Goal: Information Seeking & Learning: Learn about a topic

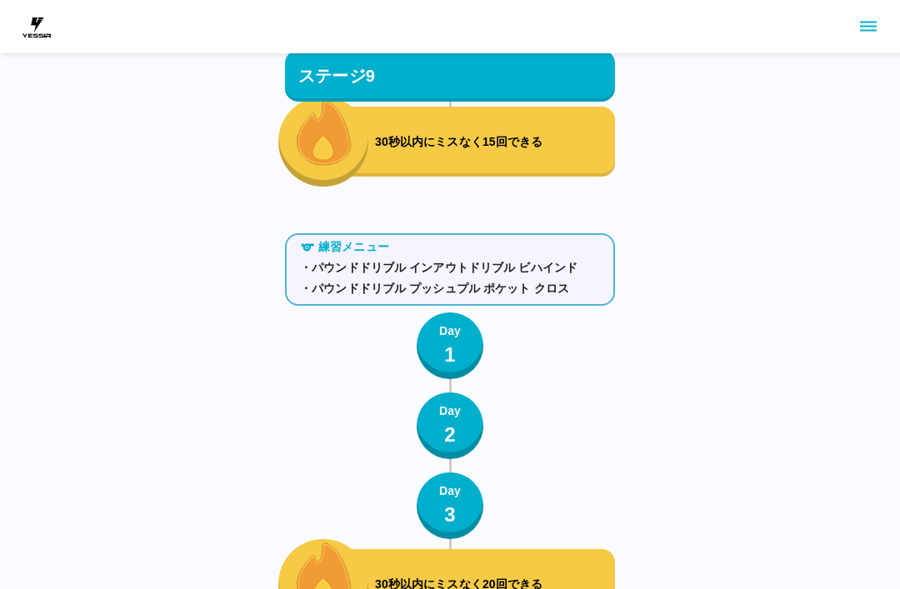
scroll to position [10536, 0]
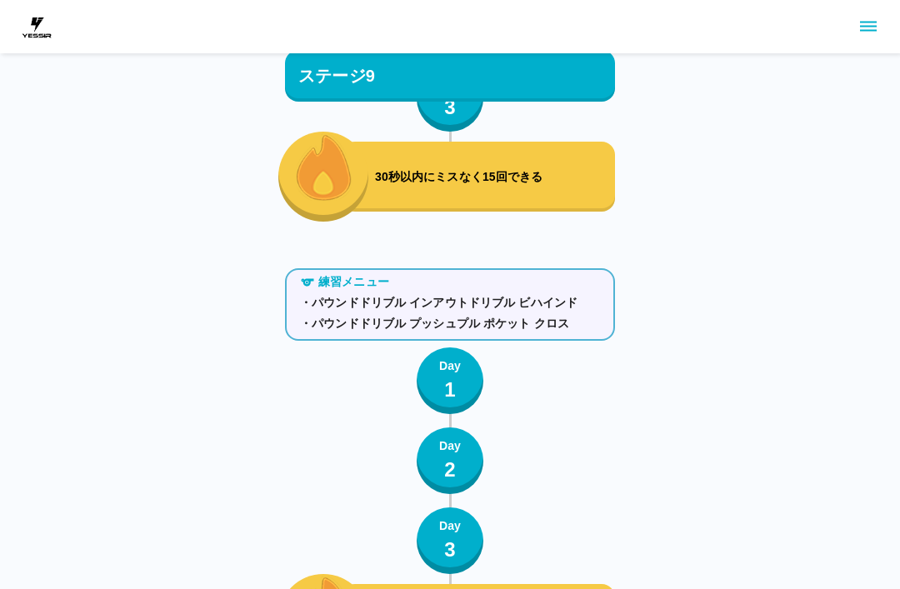
click at [427, 388] on button "Day 1" at bounding box center [450, 380] width 67 height 67
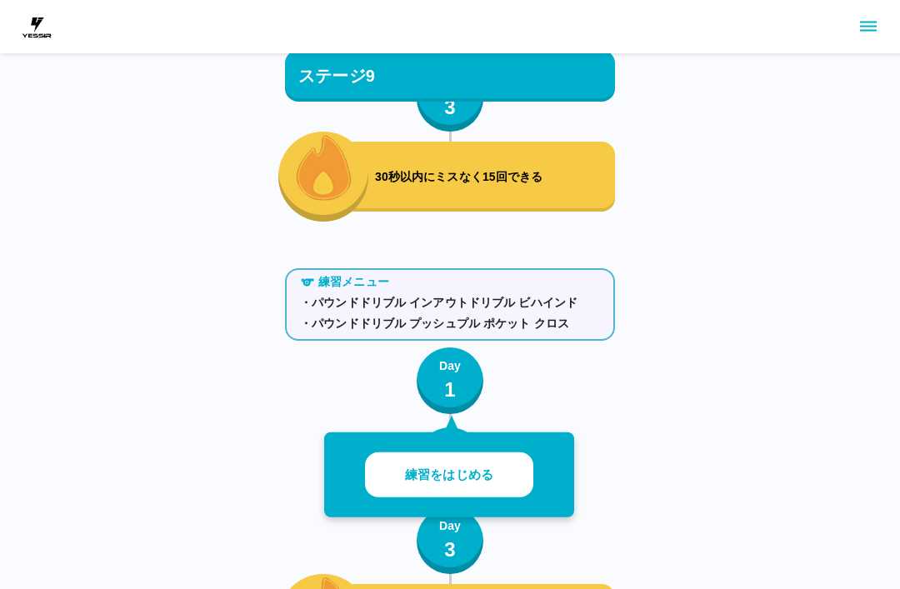
click at [471, 462] on button "練習をはじめる" at bounding box center [449, 475] width 168 height 46
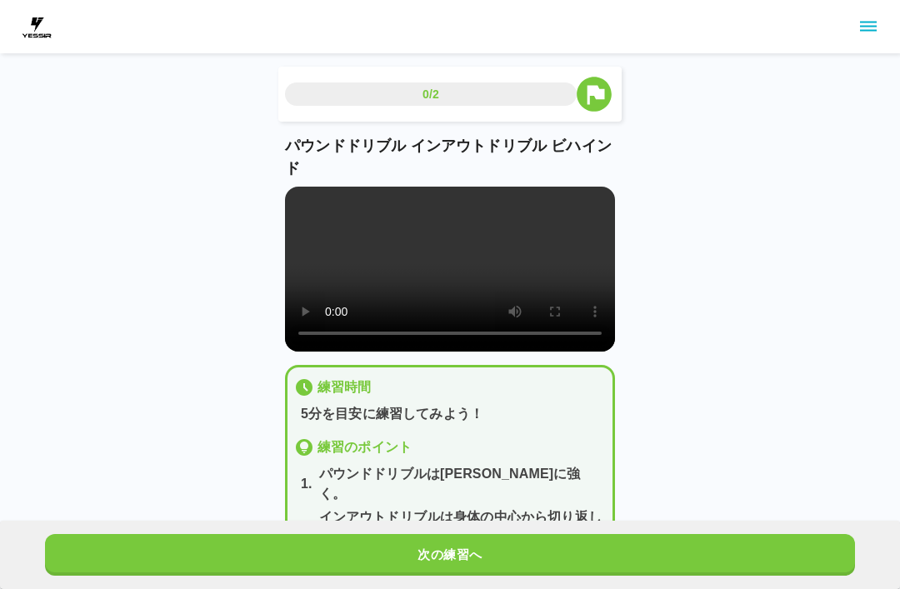
click at [460, 275] on video at bounding box center [450, 269] width 330 height 165
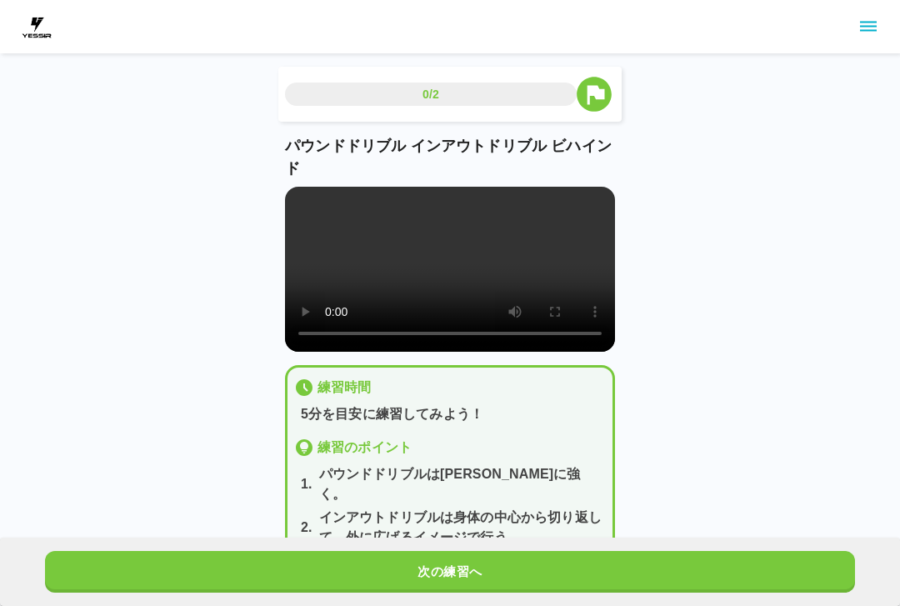
click at [303, 210] on video at bounding box center [450, 269] width 330 height 165
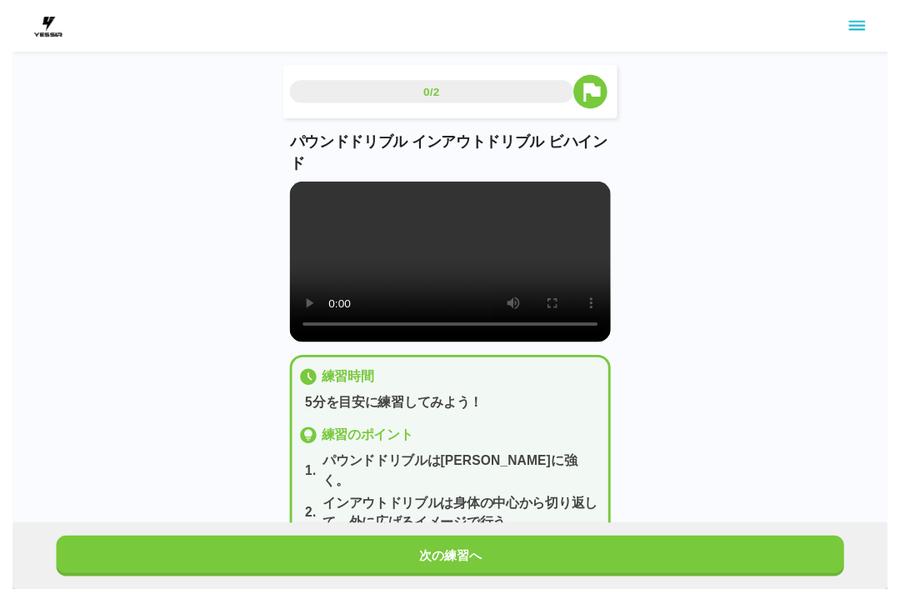
scroll to position [17, 0]
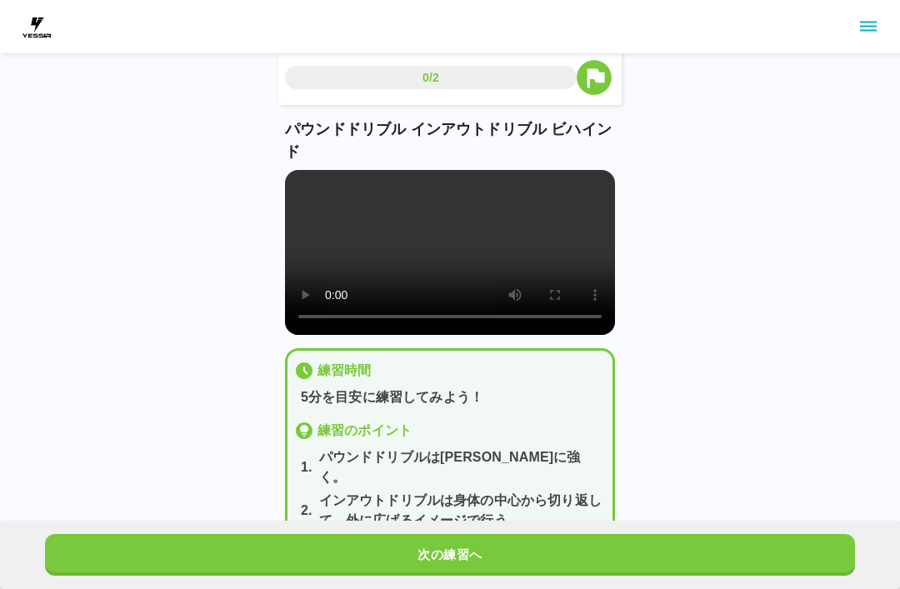
click at [554, 573] on button "次の練習へ" at bounding box center [450, 555] width 810 height 42
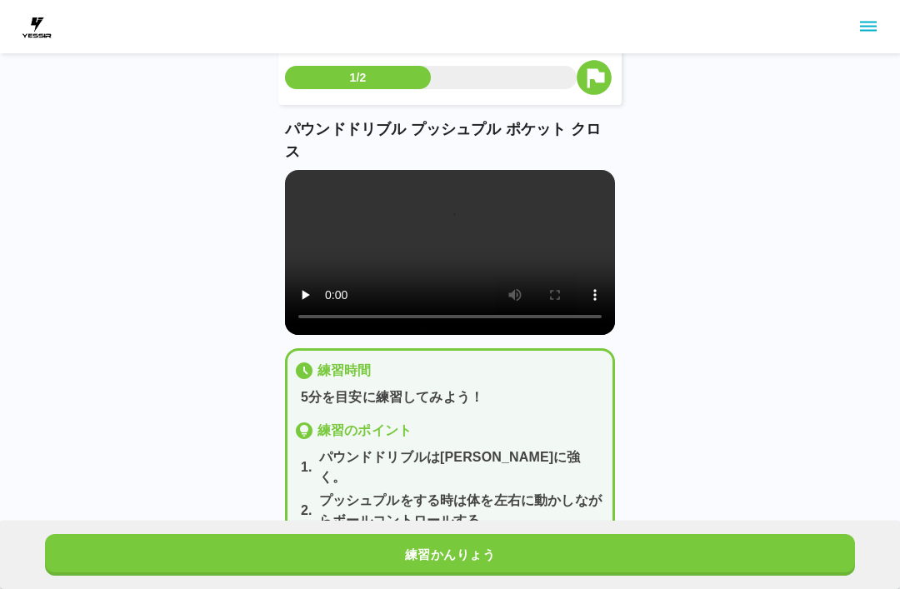
scroll to position [0, 0]
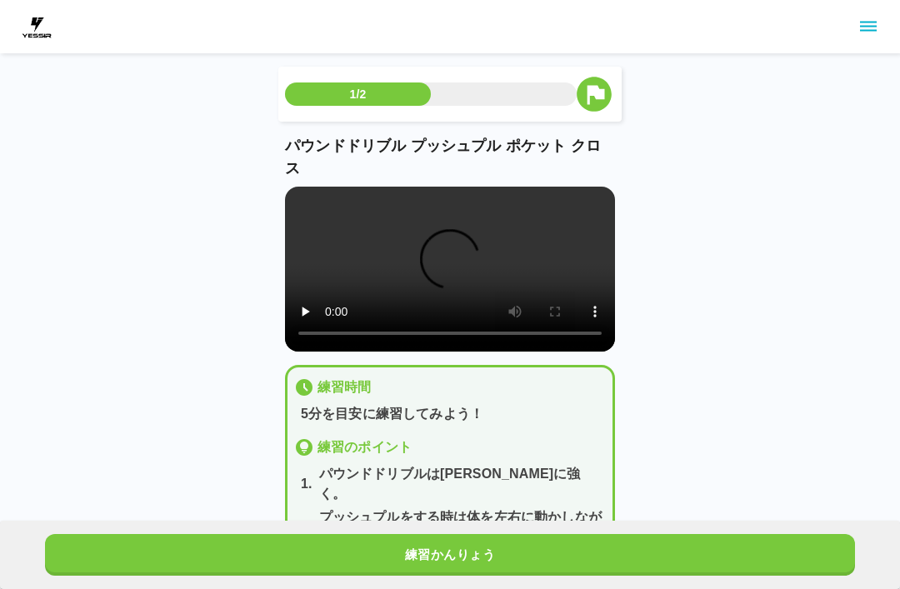
click at [608, 563] on button "練習かんりょう" at bounding box center [450, 555] width 810 height 42
